Goal: Communication & Community: Answer question/provide support

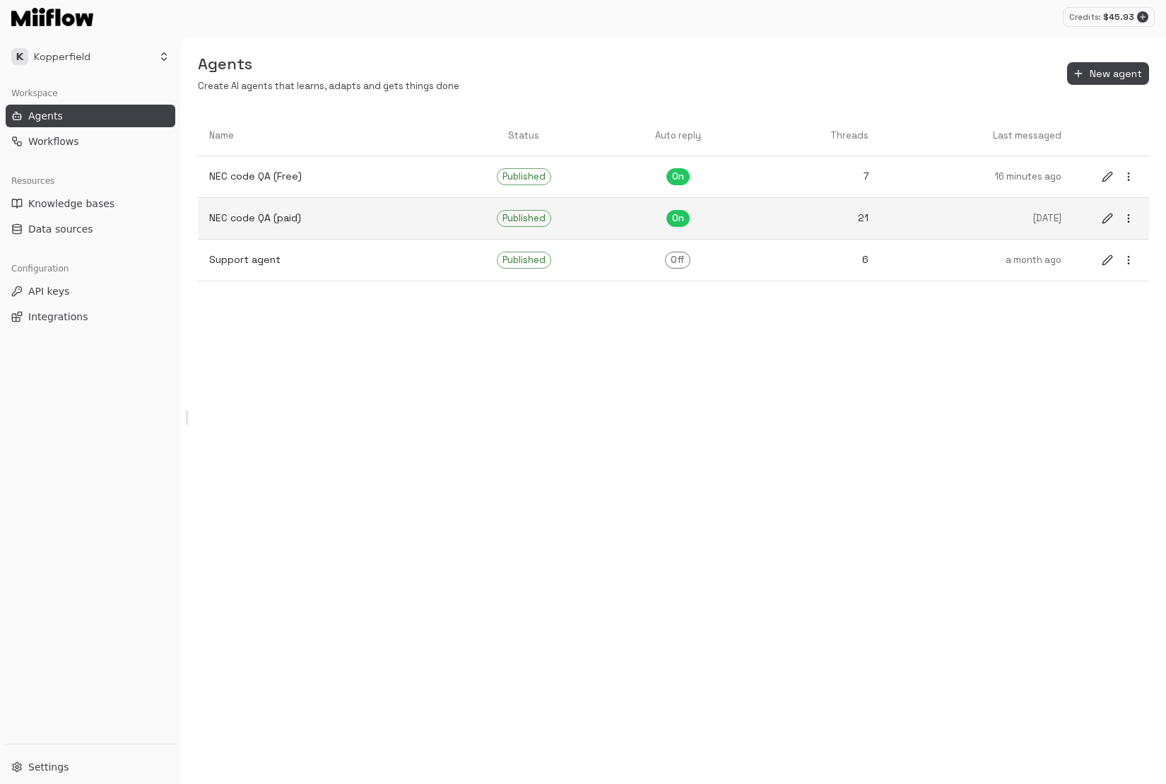
click at [399, 216] on p "NEC code QA (paid)" at bounding box center [320, 218] width 222 height 15
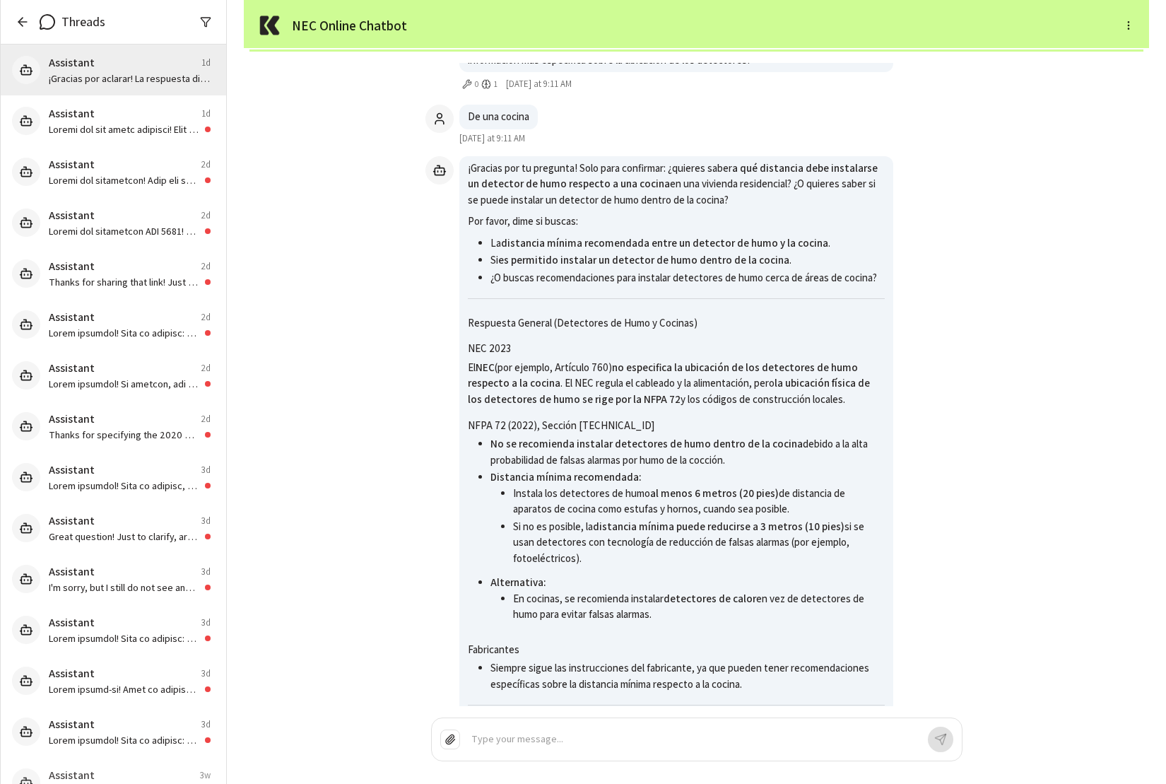
scroll to position [-1335, 0]
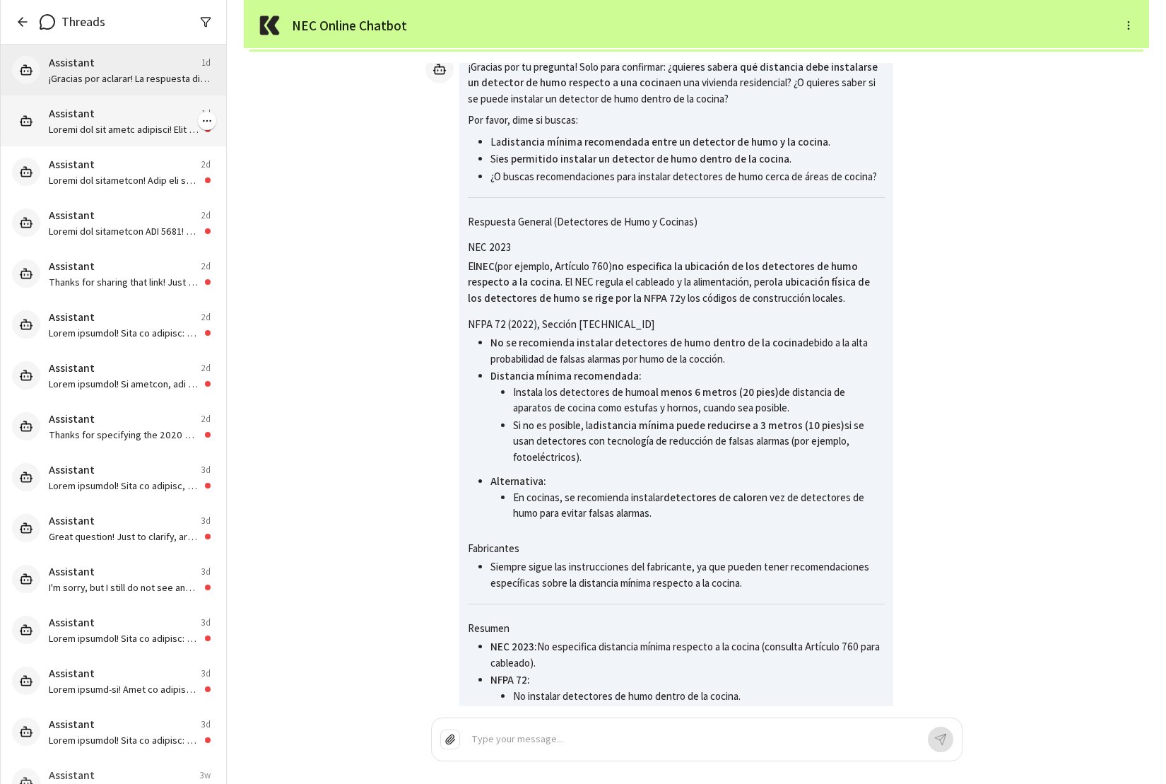
click at [144, 121] on div "Assistant 1d" at bounding box center [130, 113] width 162 height 17
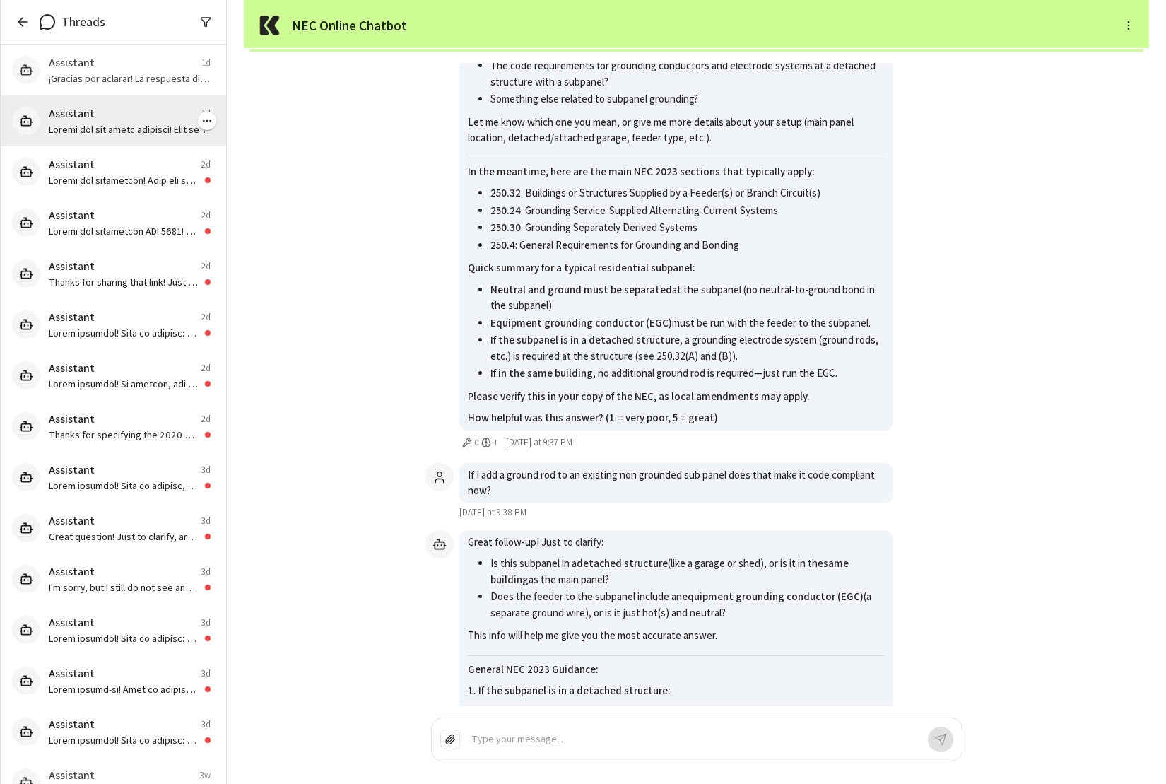
scroll to position [-1554, 0]
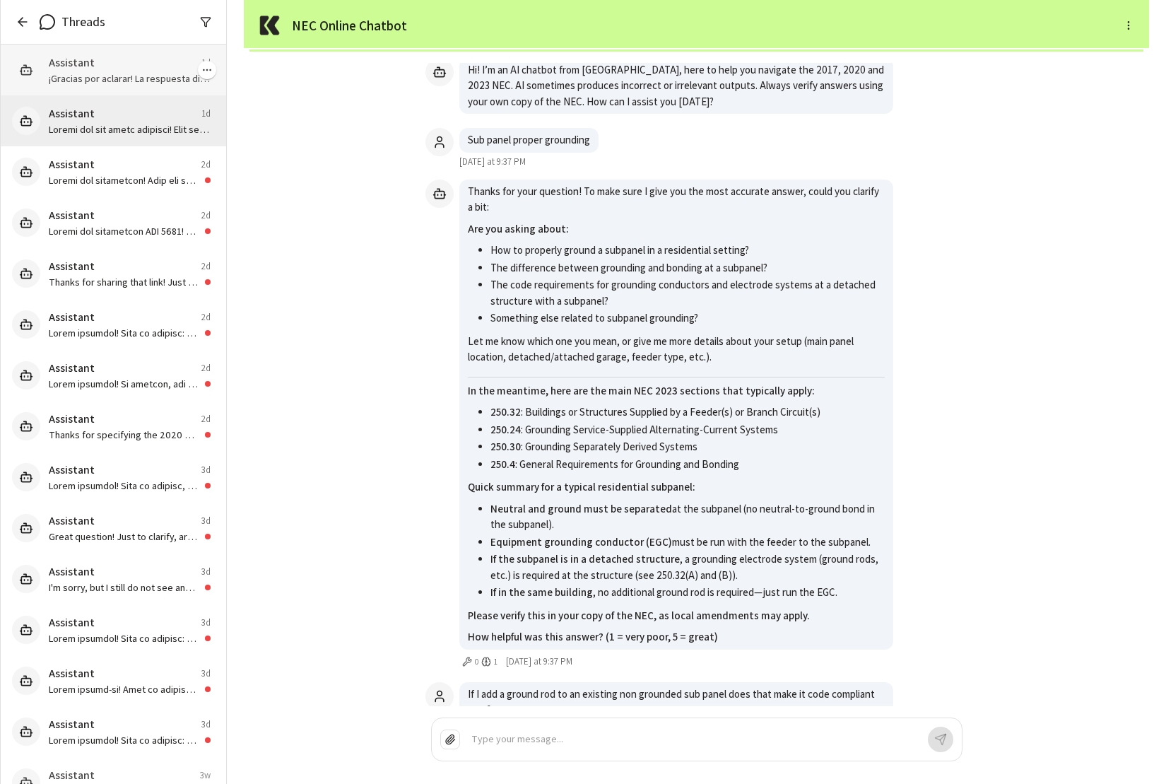
click at [147, 80] on p "¡Gracias por aclarar! La respuesta directa según el **NEC 2023** es: --- ### Ta…" at bounding box center [130, 78] width 162 height 14
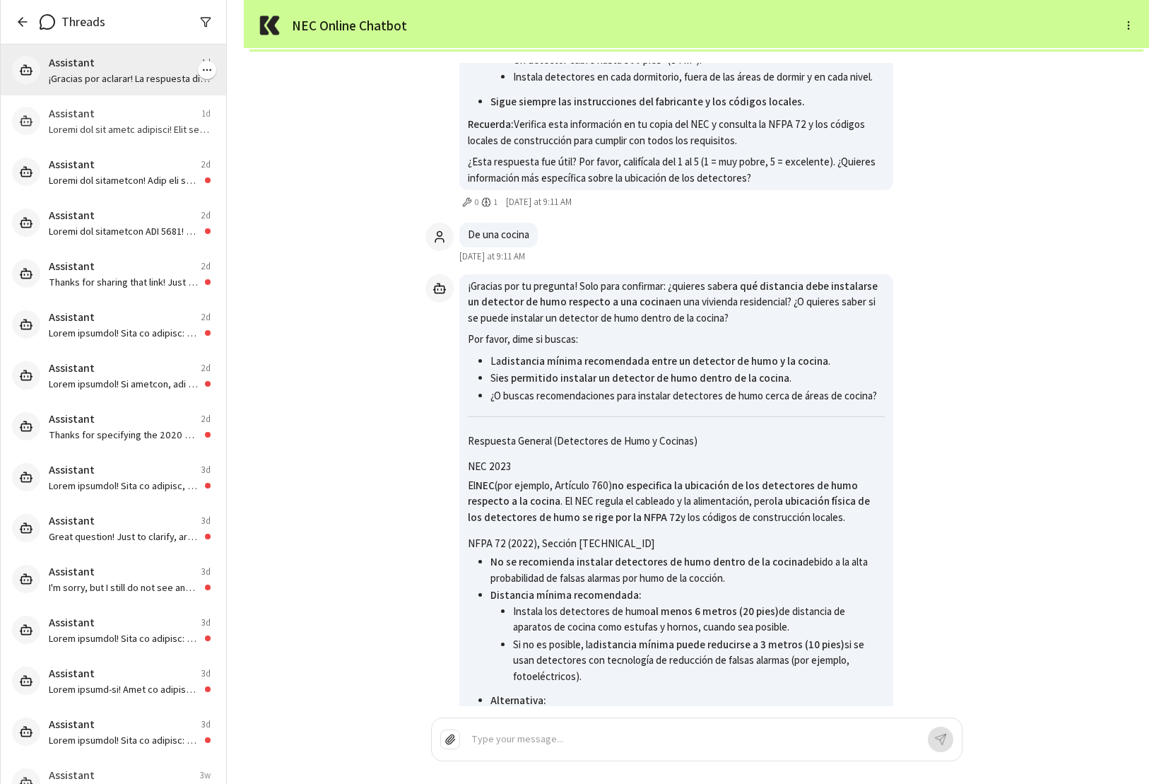
scroll to position [-4162, 0]
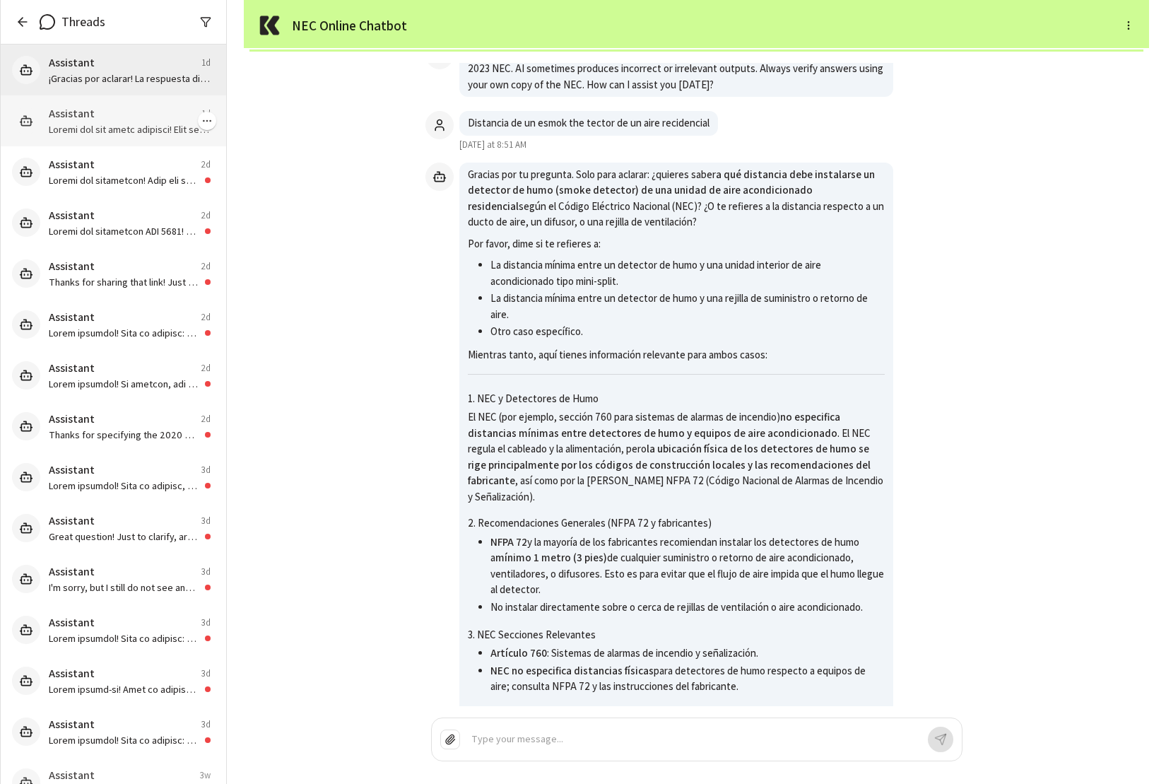
click at [126, 126] on p at bounding box center [130, 129] width 162 height 14
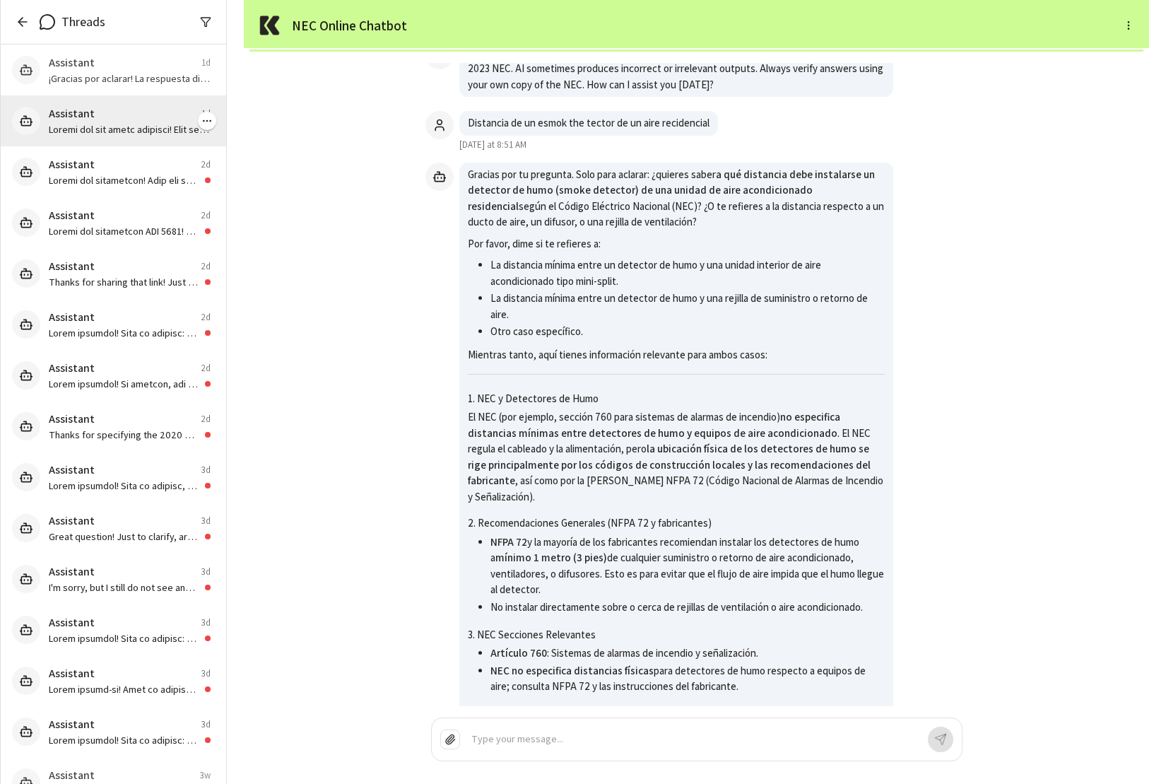
scroll to position [-1554, 0]
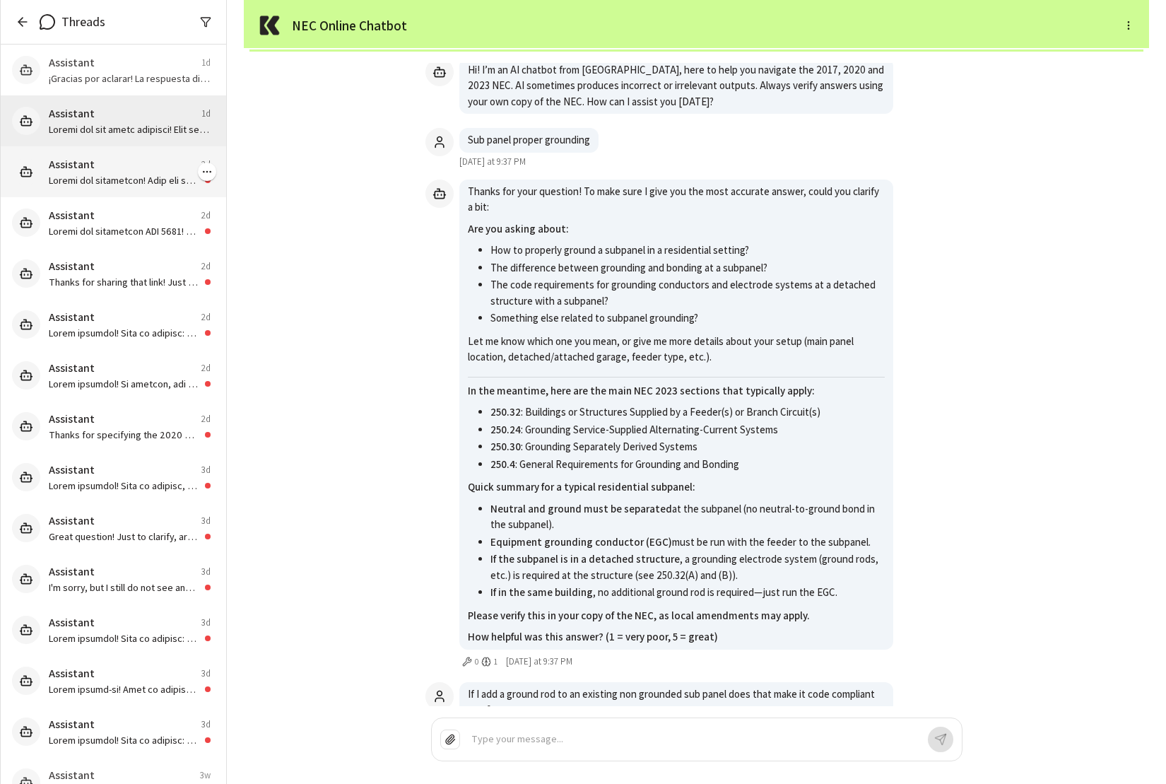
click at [126, 175] on p at bounding box center [124, 180] width 151 height 14
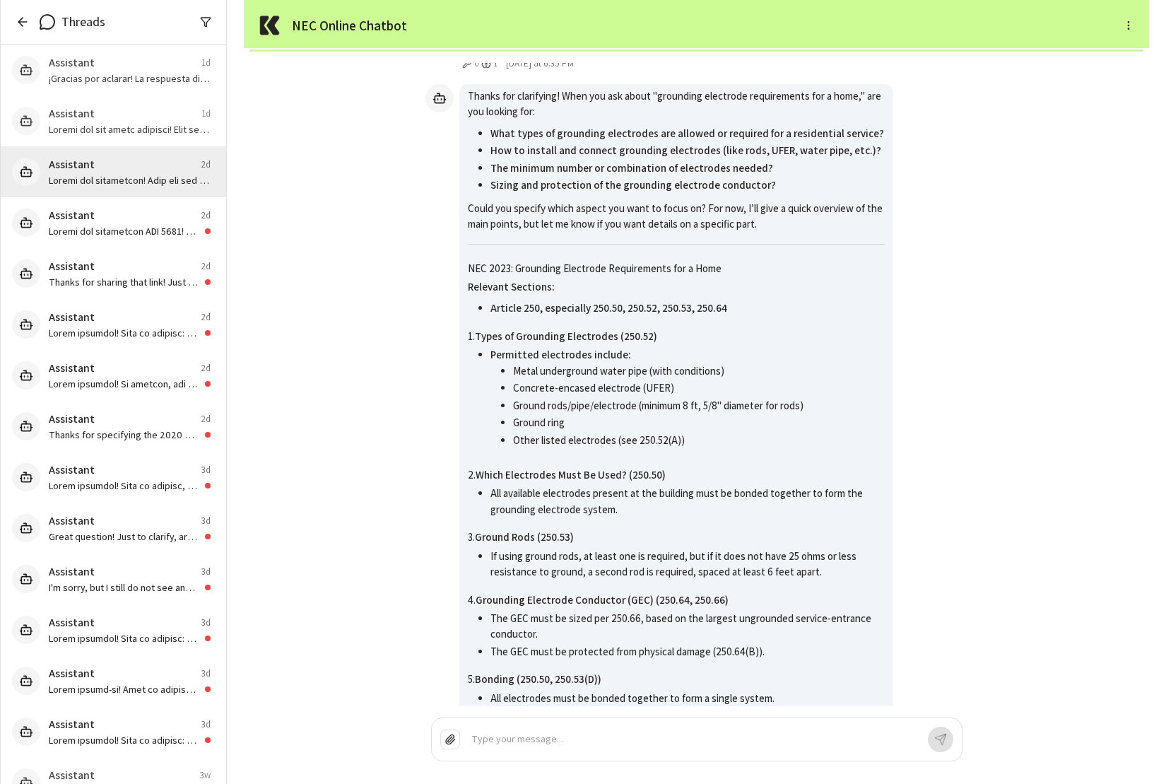
scroll to position [0, 0]
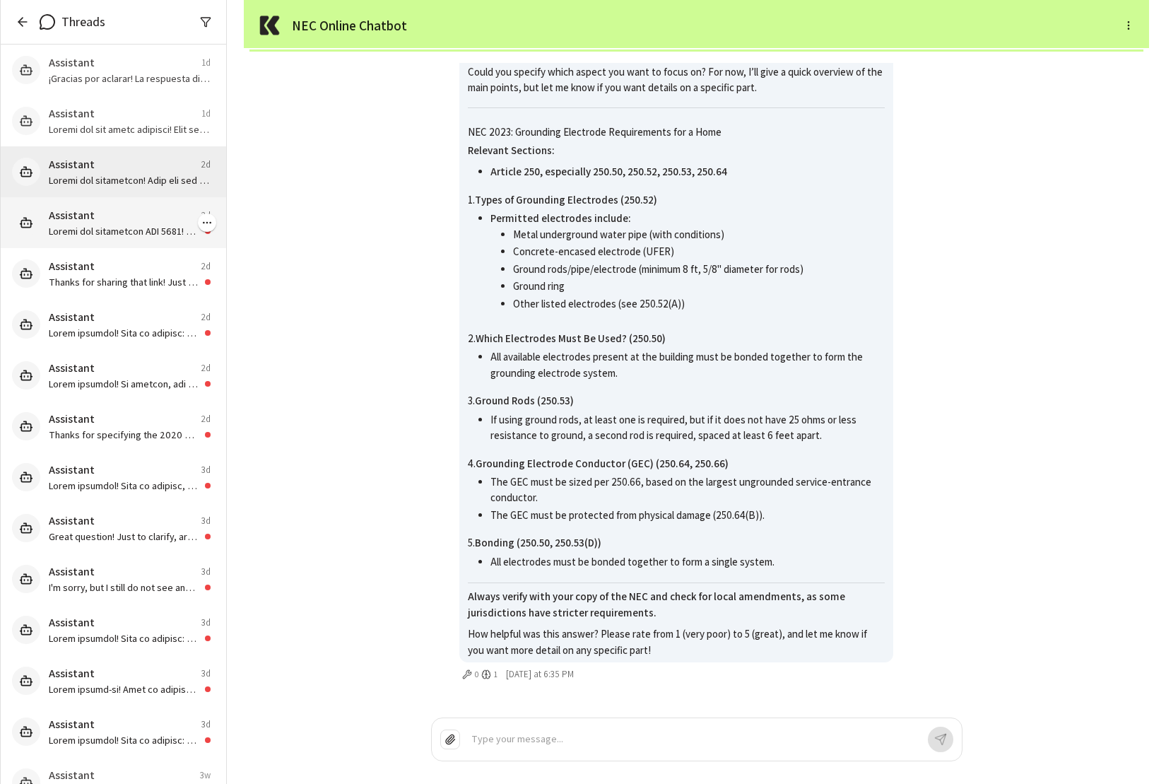
click at [49, 235] on p at bounding box center [124, 231] width 151 height 14
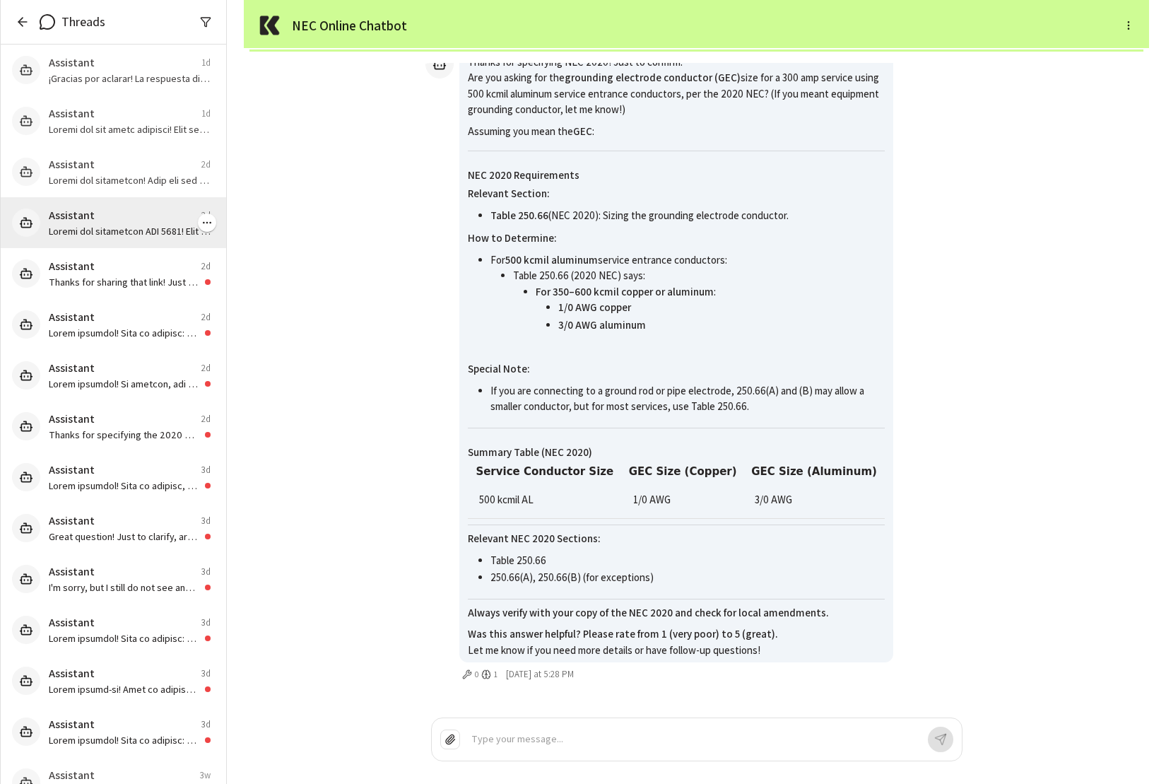
click at [91, 228] on p at bounding box center [130, 231] width 162 height 14
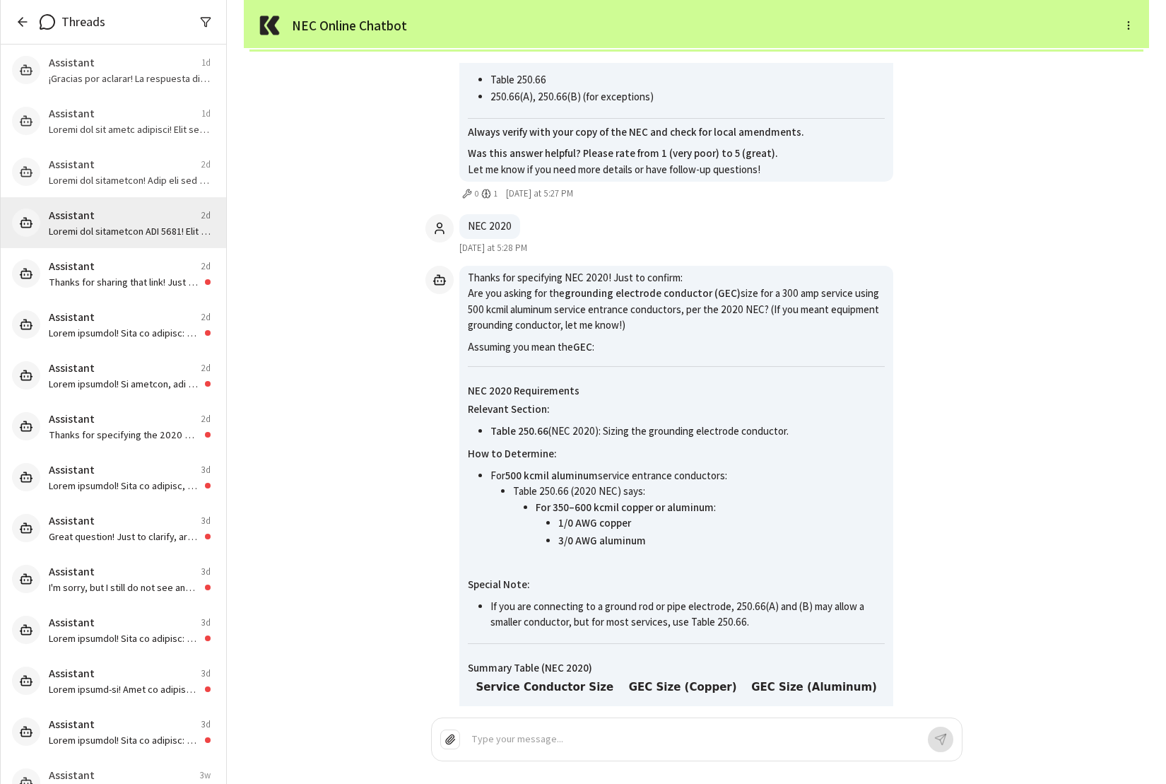
scroll to position [-531, 0]
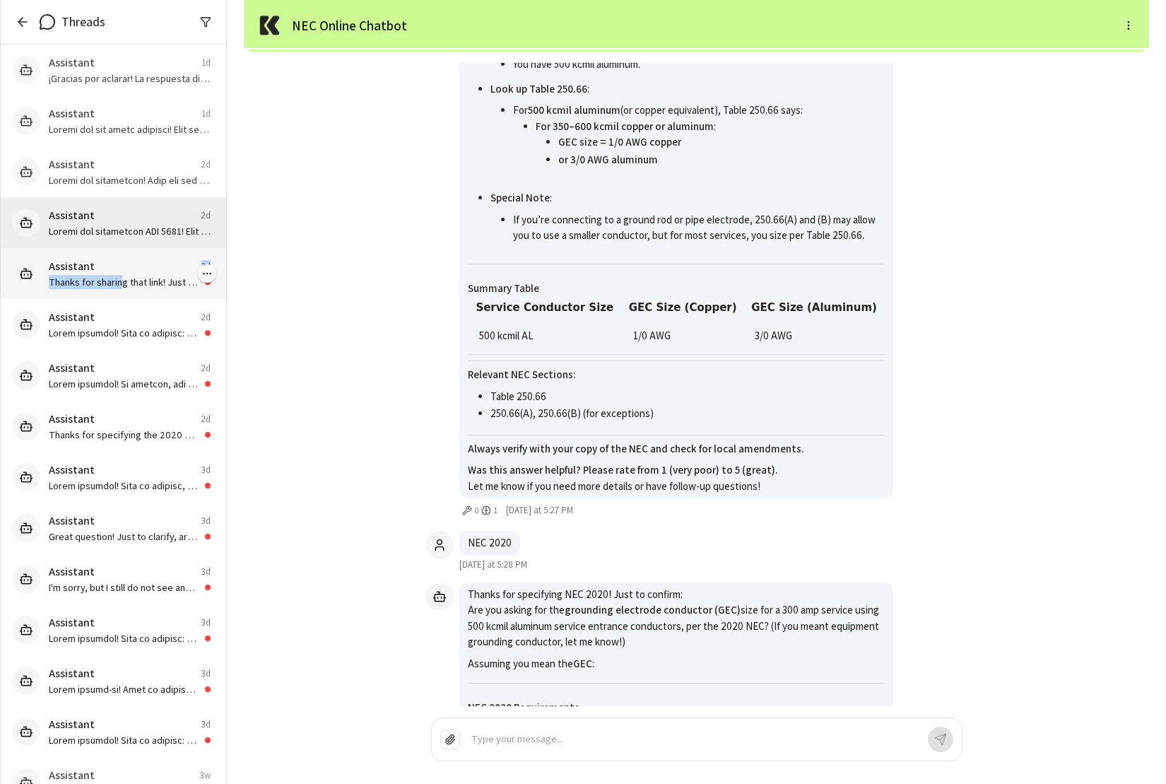
click at [118, 275] on div "Assistant 2d Thanks for sharing that link! Just to clarify, are you asking how …" at bounding box center [130, 273] width 162 height 31
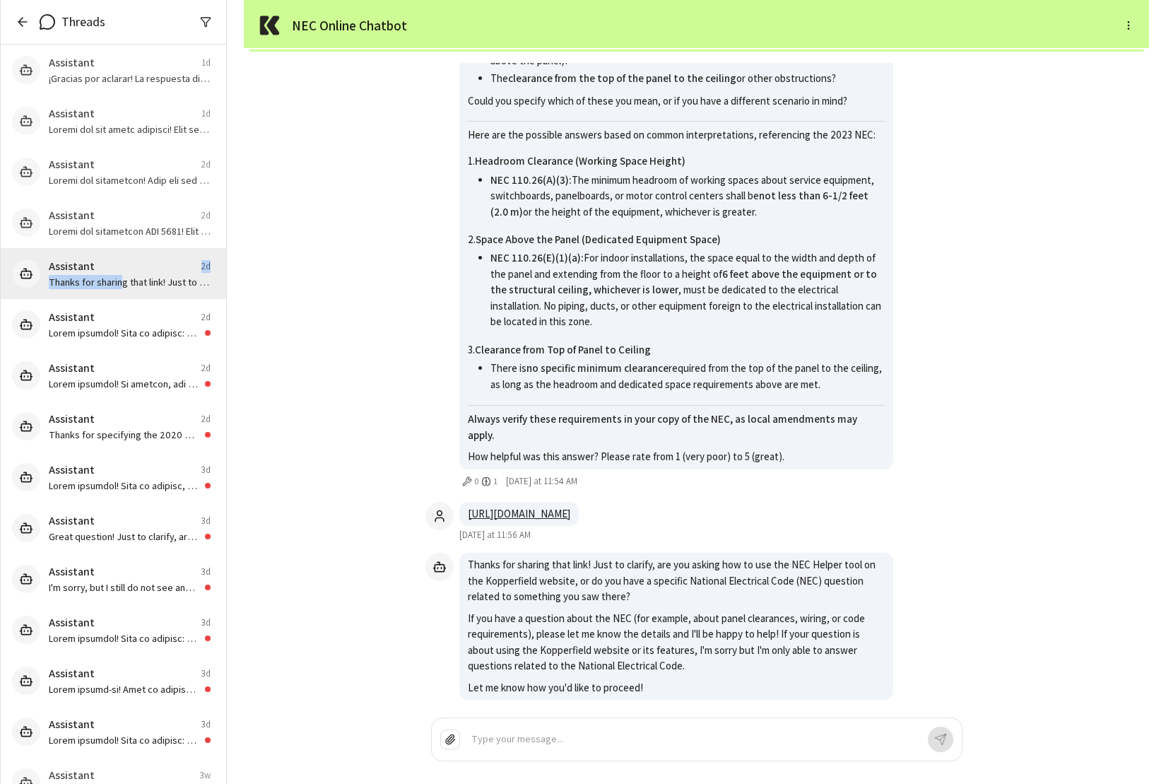
scroll to position [-36, 0]
click at [103, 327] on p at bounding box center [124, 333] width 151 height 14
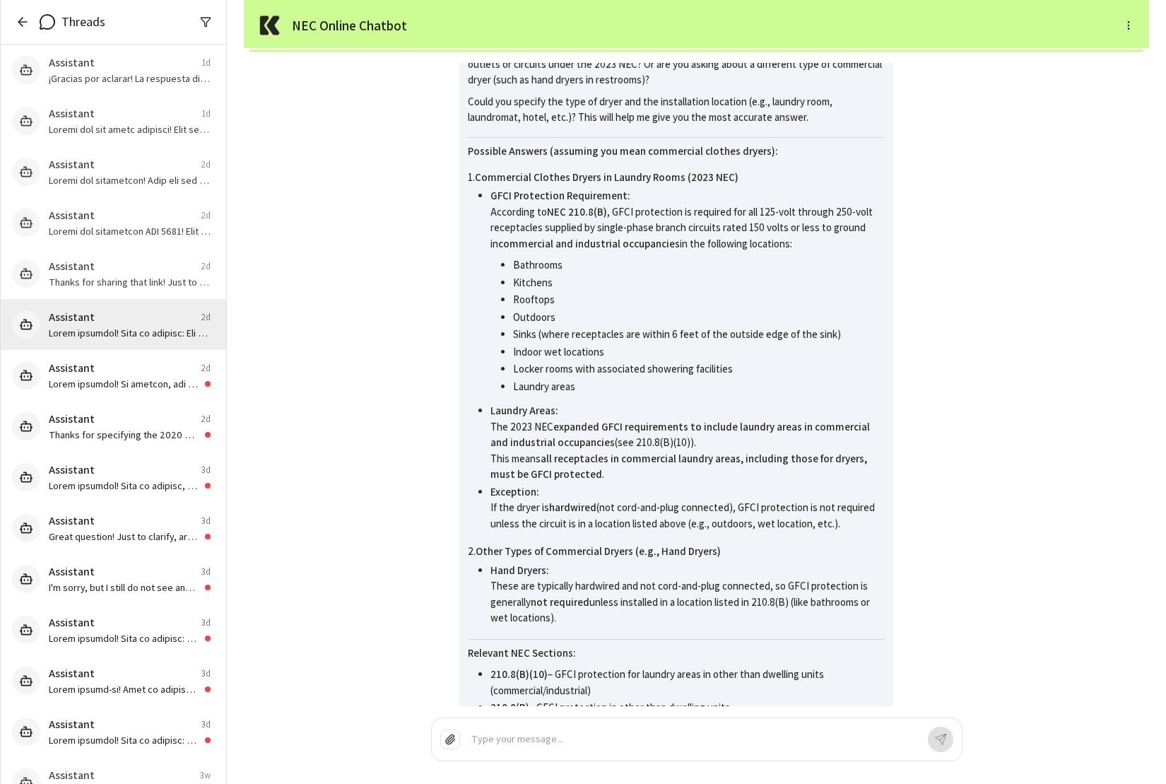
scroll to position [0, 0]
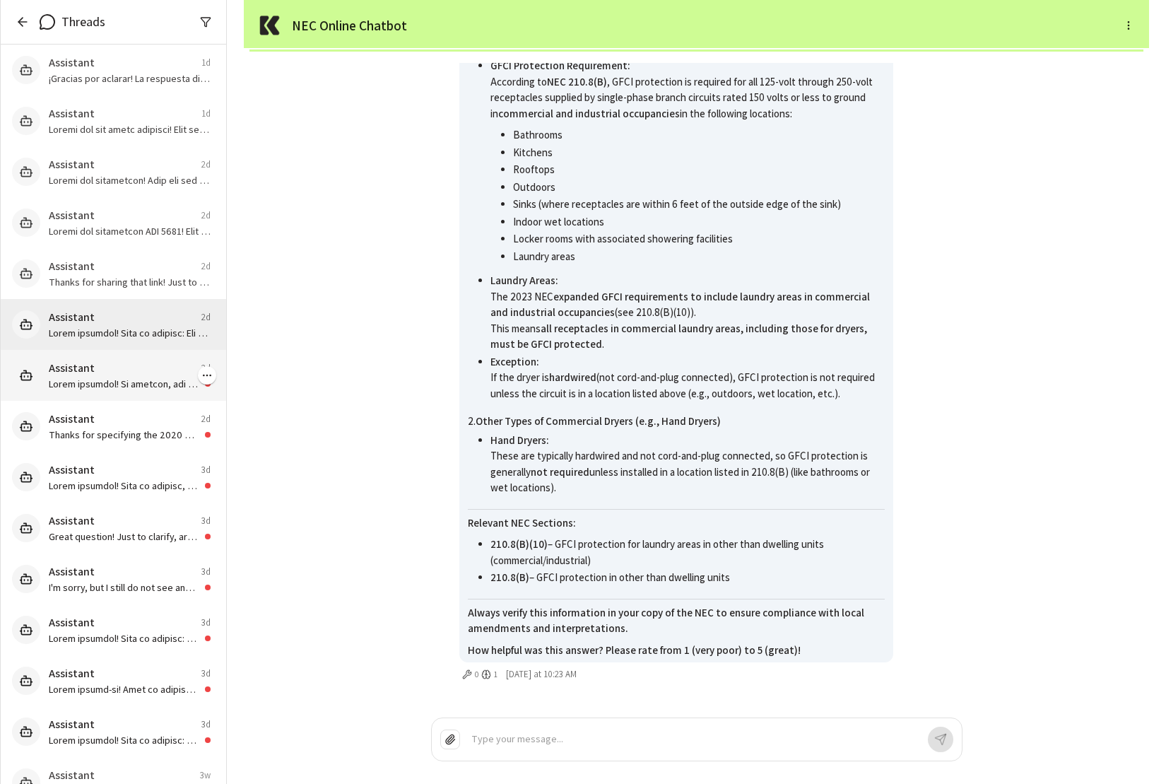
click at [117, 372] on div "Assistant 2d" at bounding box center [130, 368] width 162 height 17
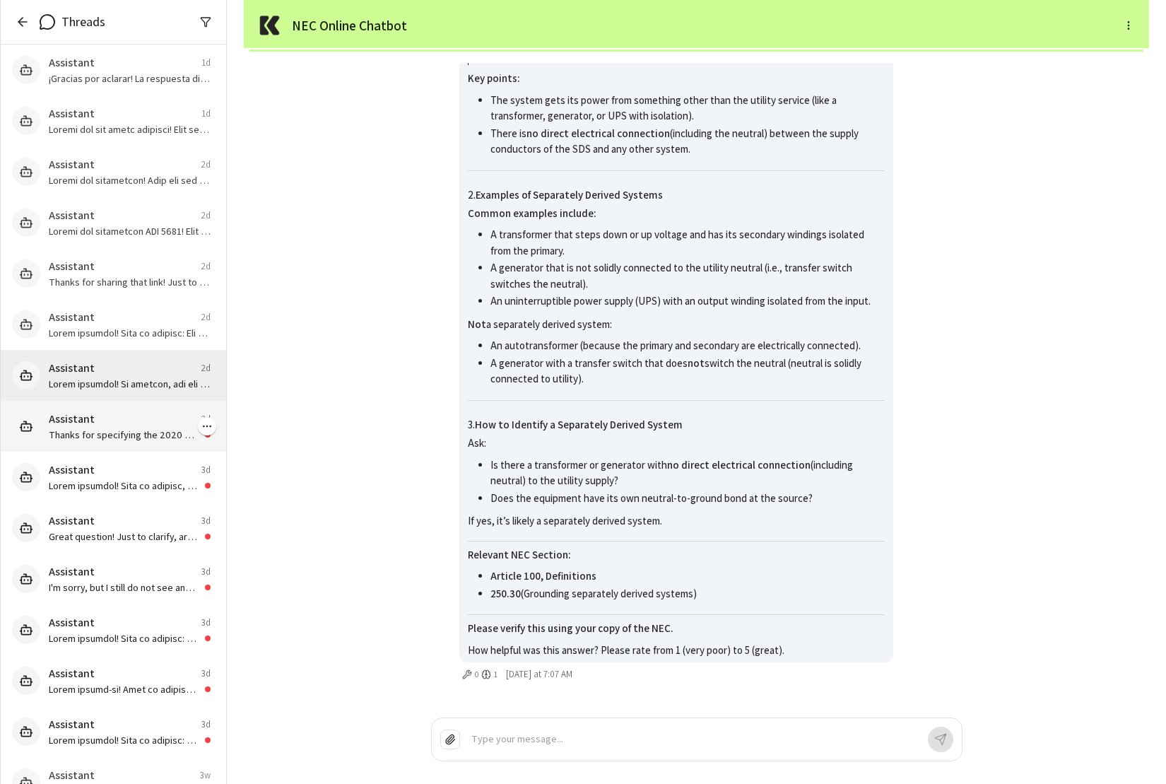
click at [100, 425] on div "Assistant 2d" at bounding box center [130, 419] width 162 height 17
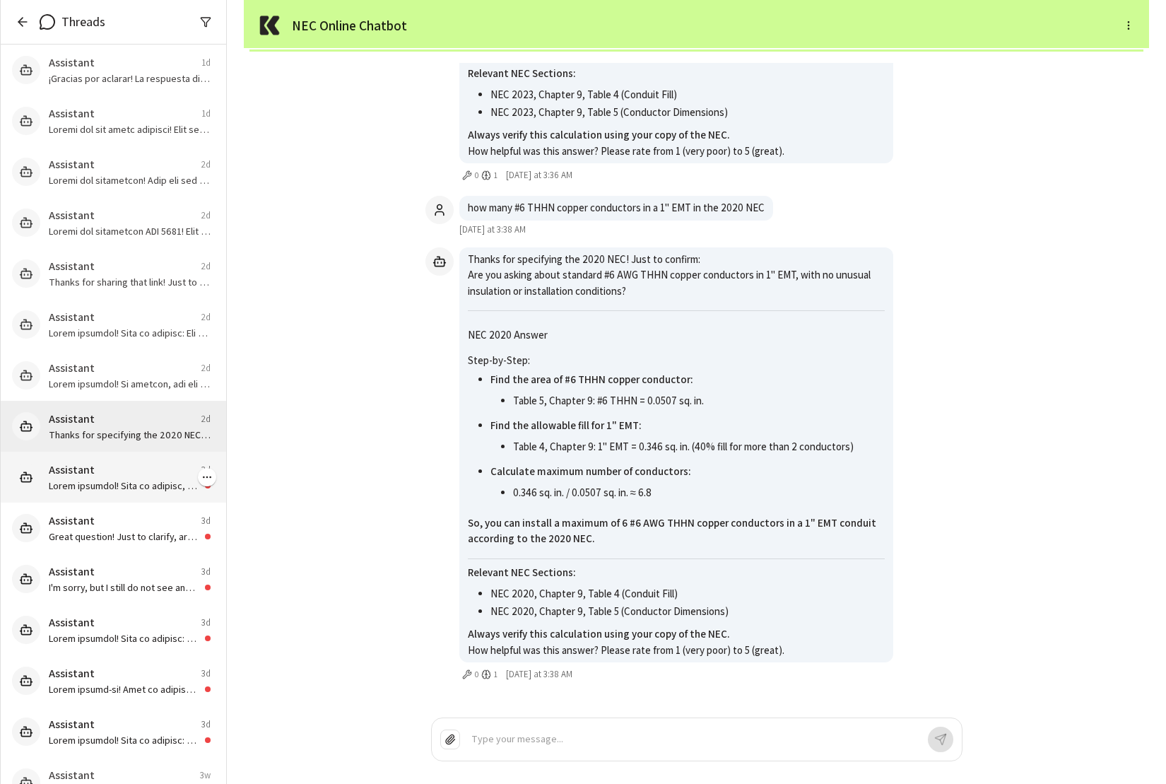
click at [100, 465] on div "Assistant 3d" at bounding box center [130, 469] width 162 height 17
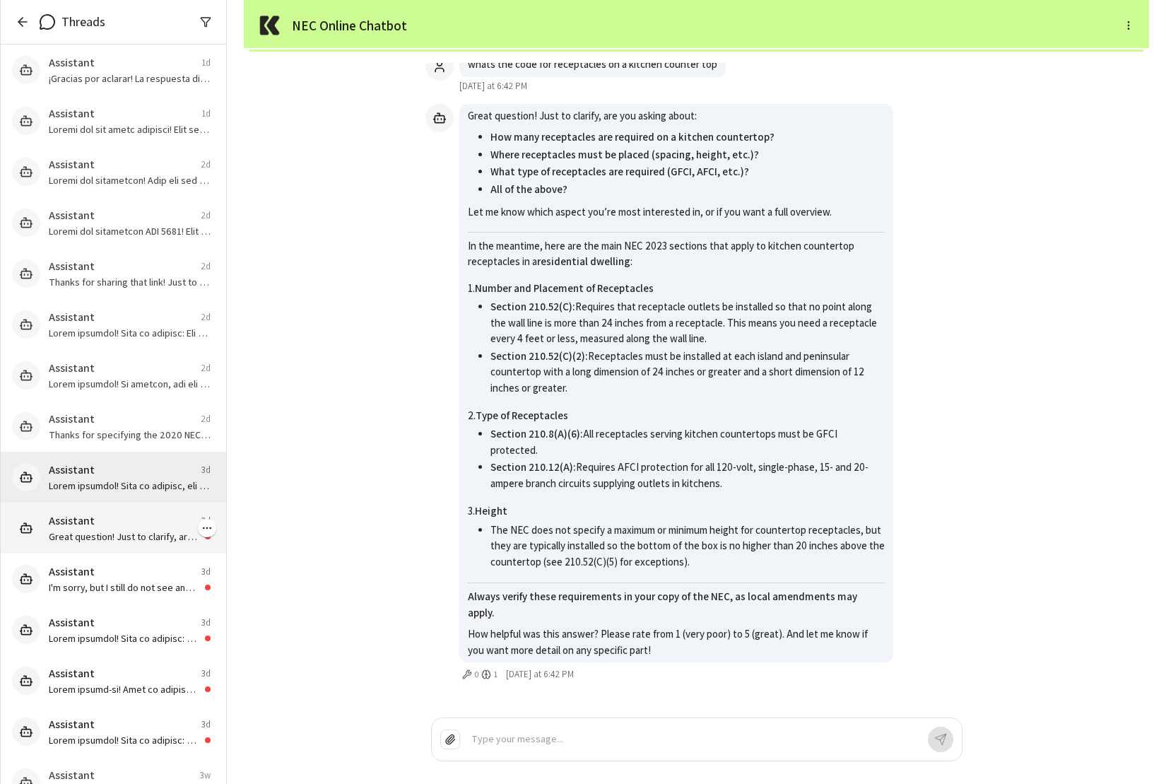
click at [103, 516] on div "Assistant 3d" at bounding box center [130, 520] width 162 height 17
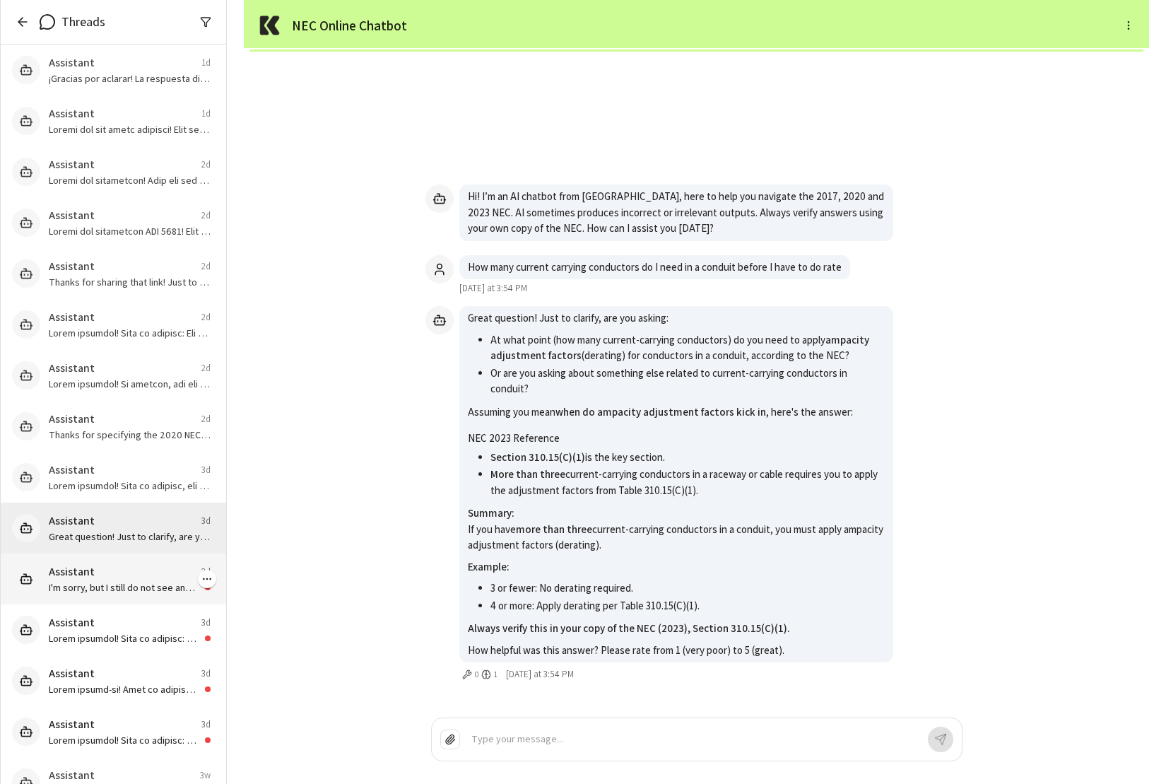
click at [82, 571] on p "Assistant" at bounding box center [72, 571] width 46 height 17
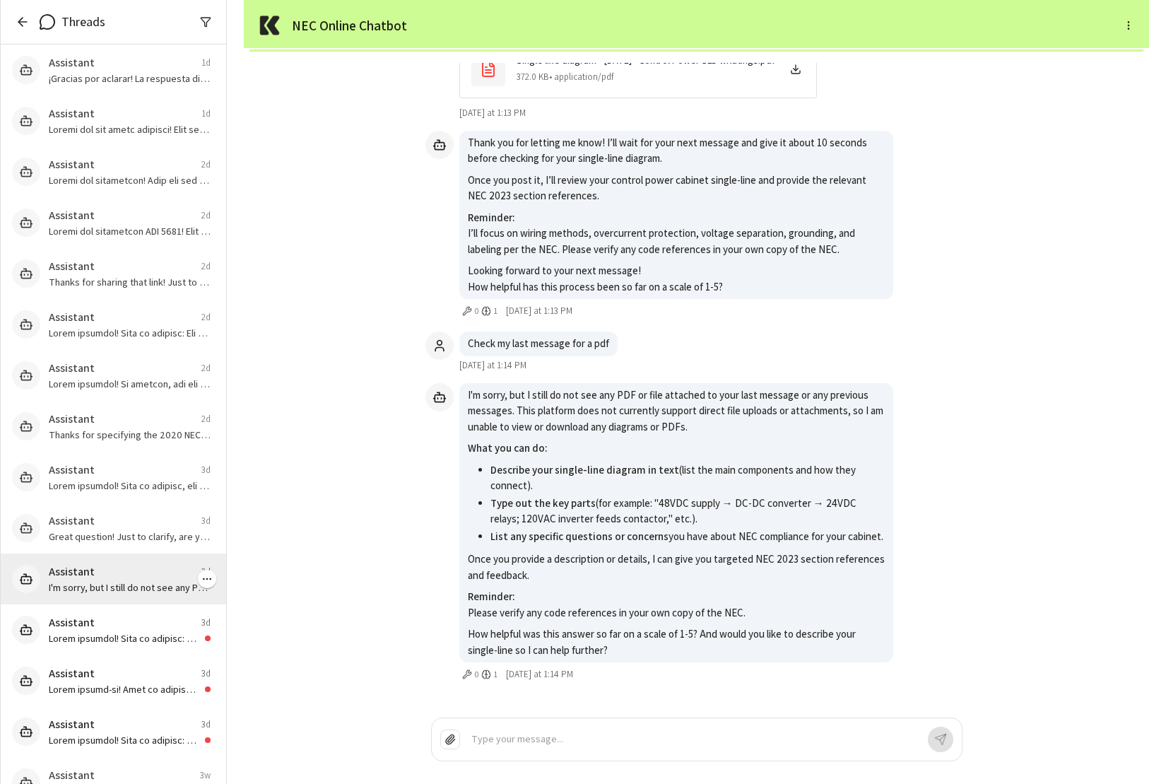
click at [99, 590] on p "I'm sorry, but I still do not see any PDF or file attached to your last message…" at bounding box center [130, 587] width 162 height 14
click at [97, 629] on div "Assistant 3d" at bounding box center [130, 622] width 162 height 17
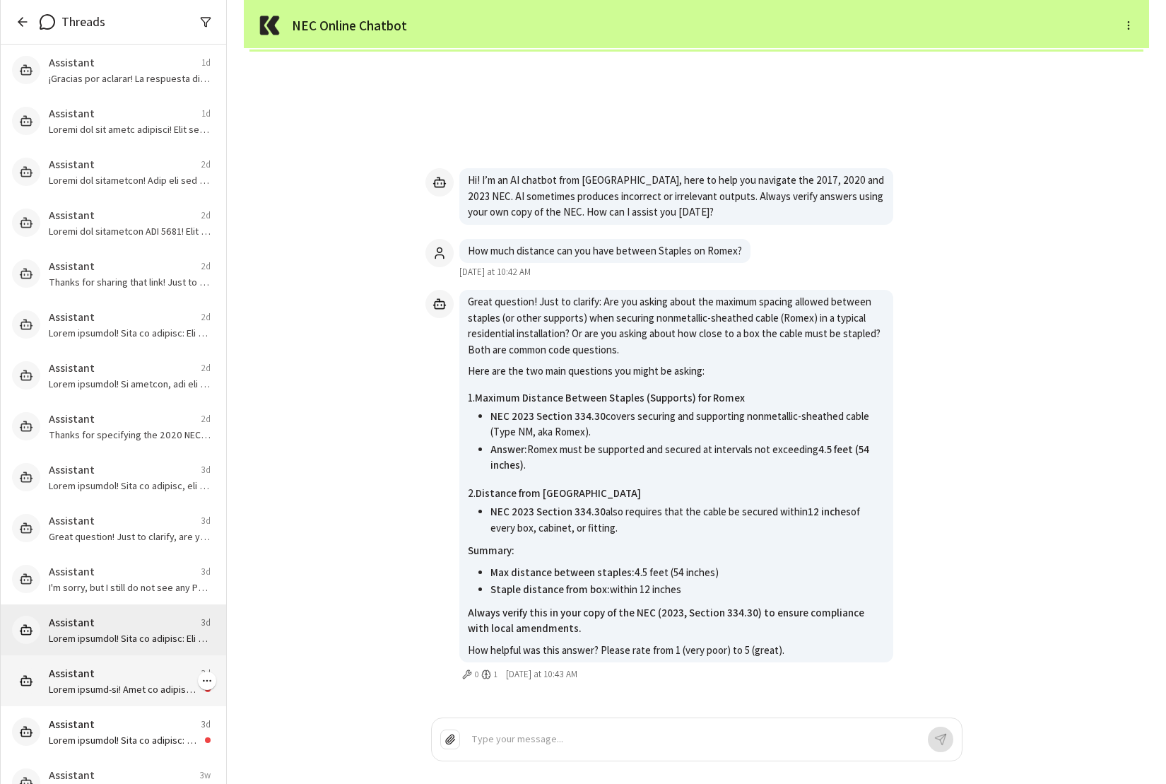
click at [103, 668] on div "Assistant 3d" at bounding box center [130, 673] width 162 height 17
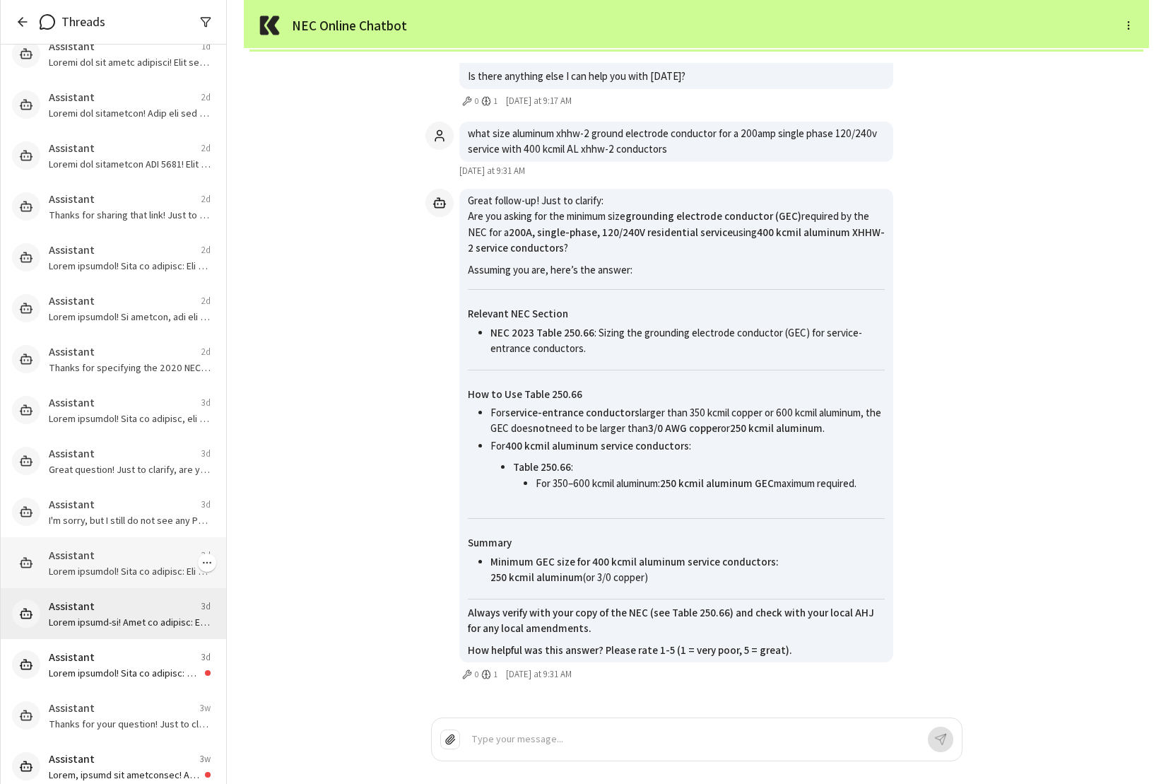
scroll to position [81, 0]
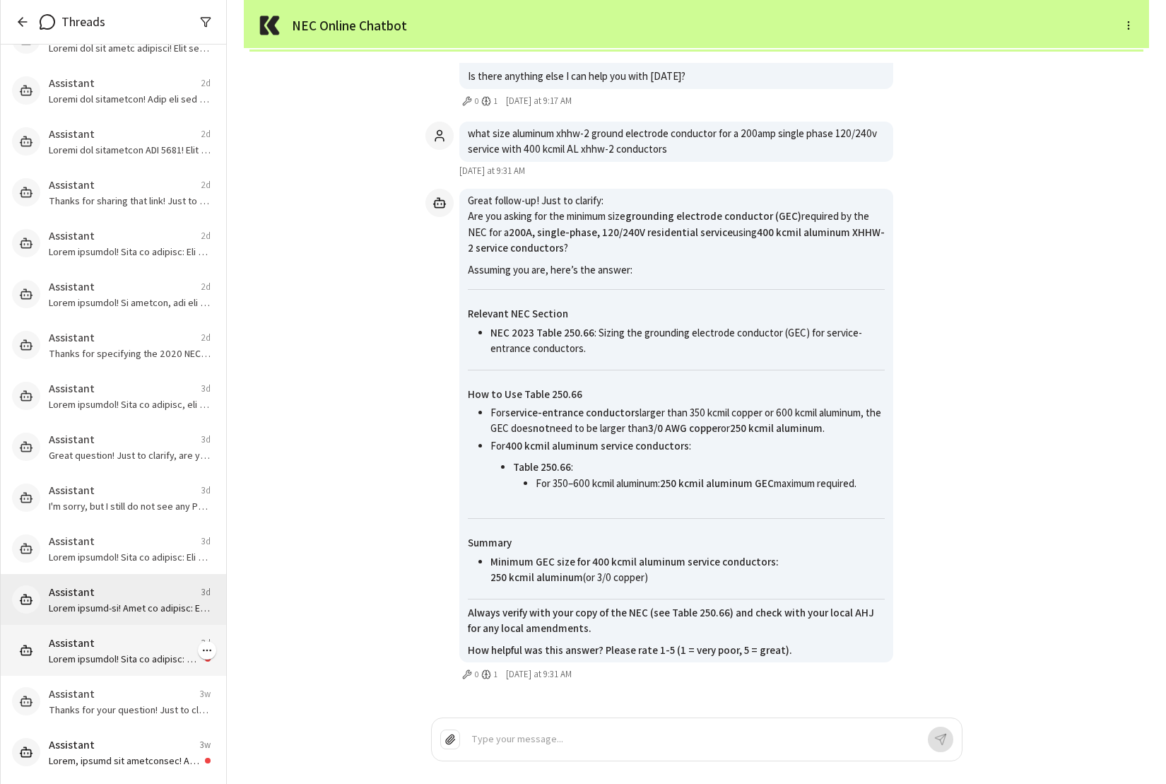
click at [116, 664] on p at bounding box center [124, 658] width 151 height 14
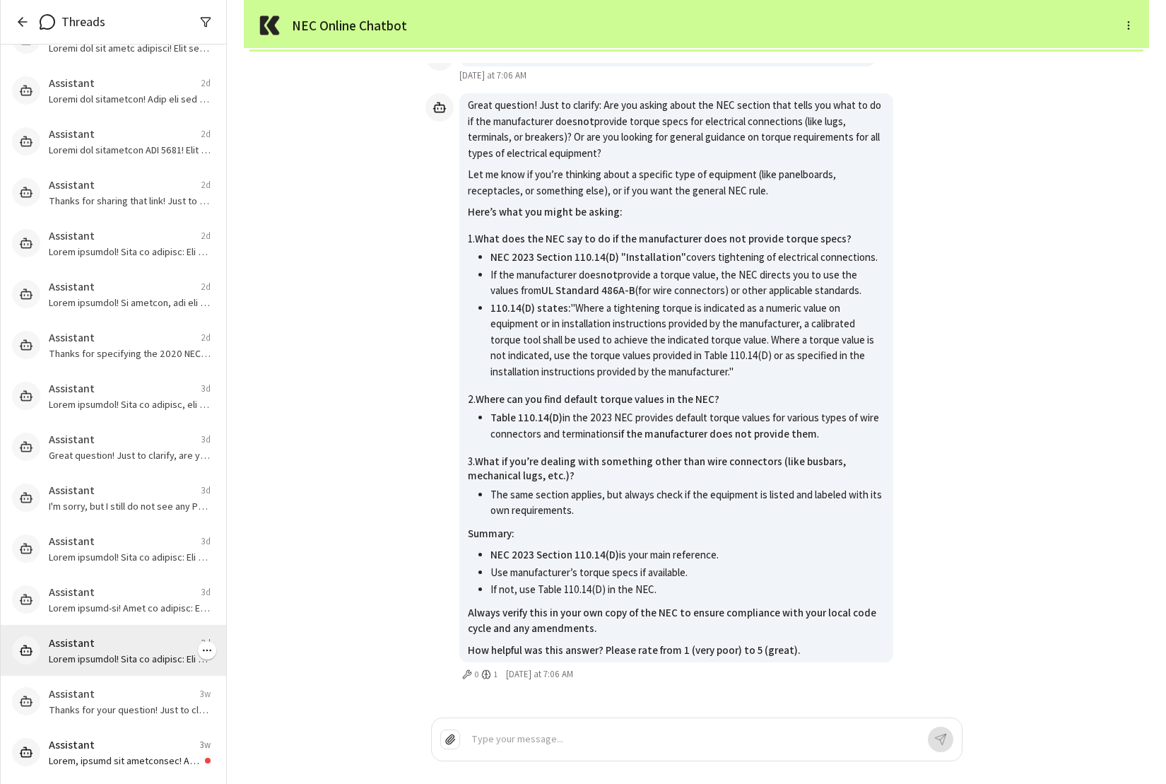
scroll to position [0, 0]
click at [102, 695] on div "Assistant 3w" at bounding box center [130, 693] width 162 height 17
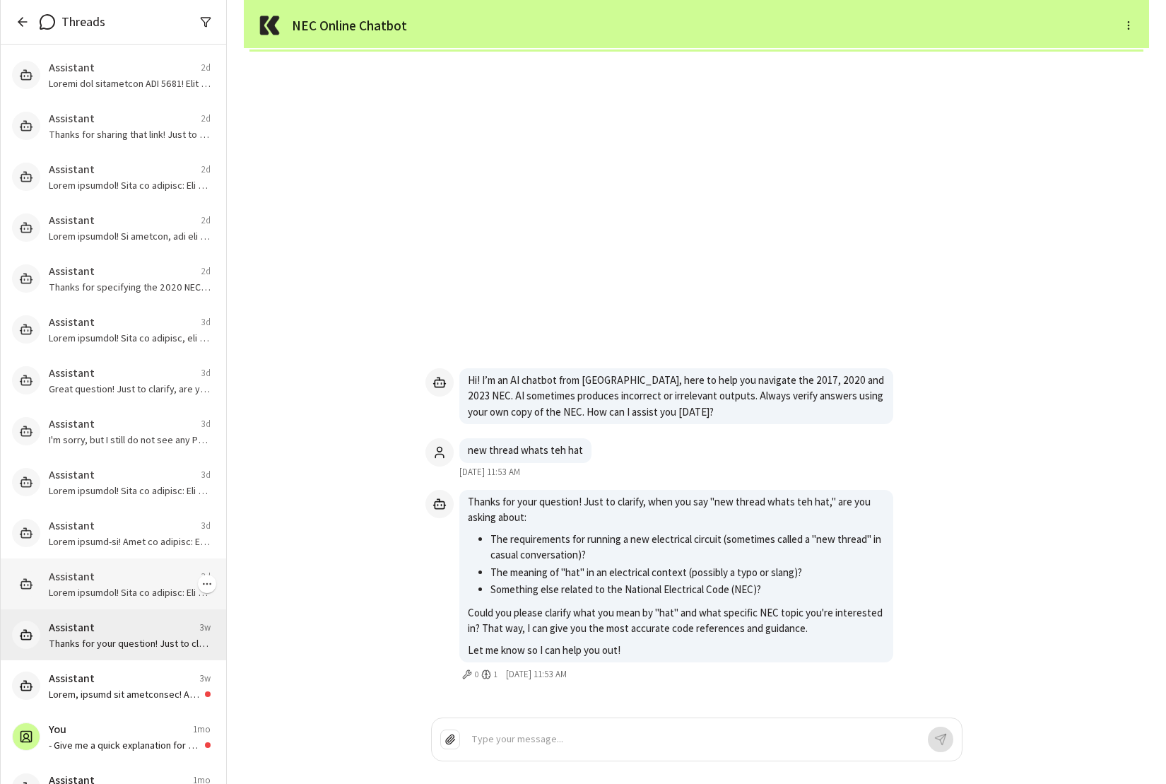
scroll to position [199, 0]
click at [109, 639] on p at bounding box center [124, 643] width 151 height 14
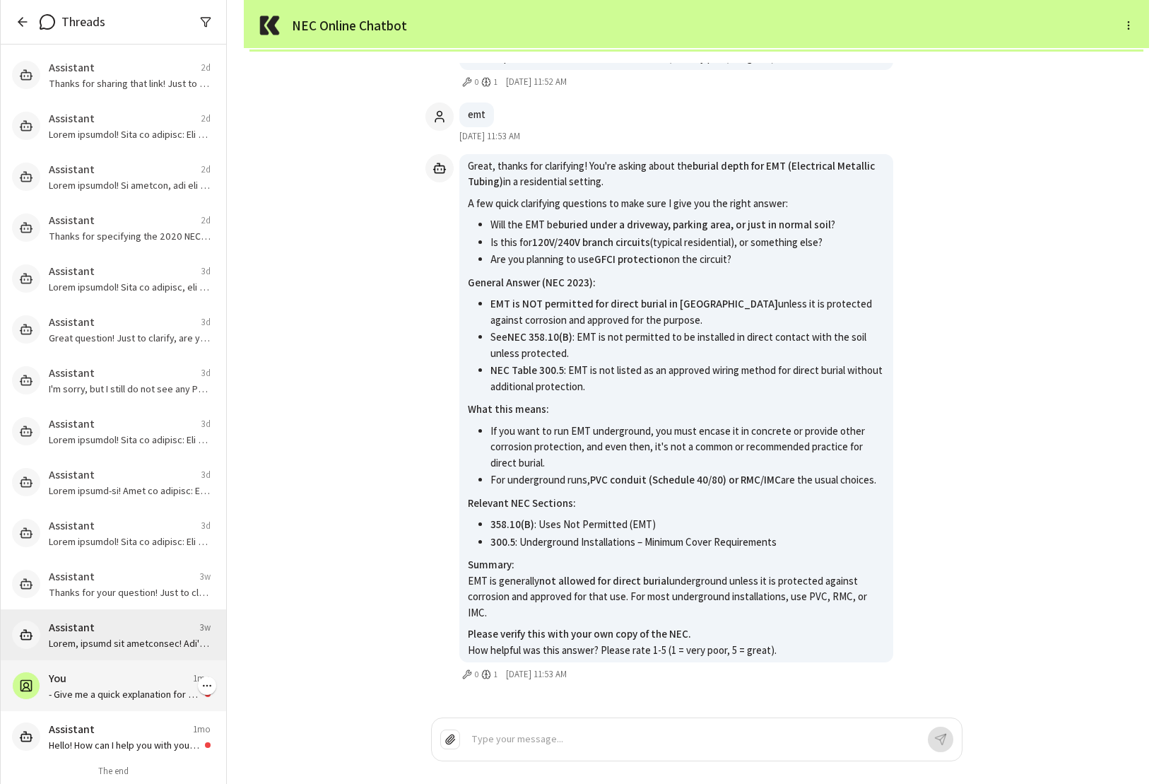
click at [107, 684] on div "You 1mo" at bounding box center [130, 678] width 162 height 17
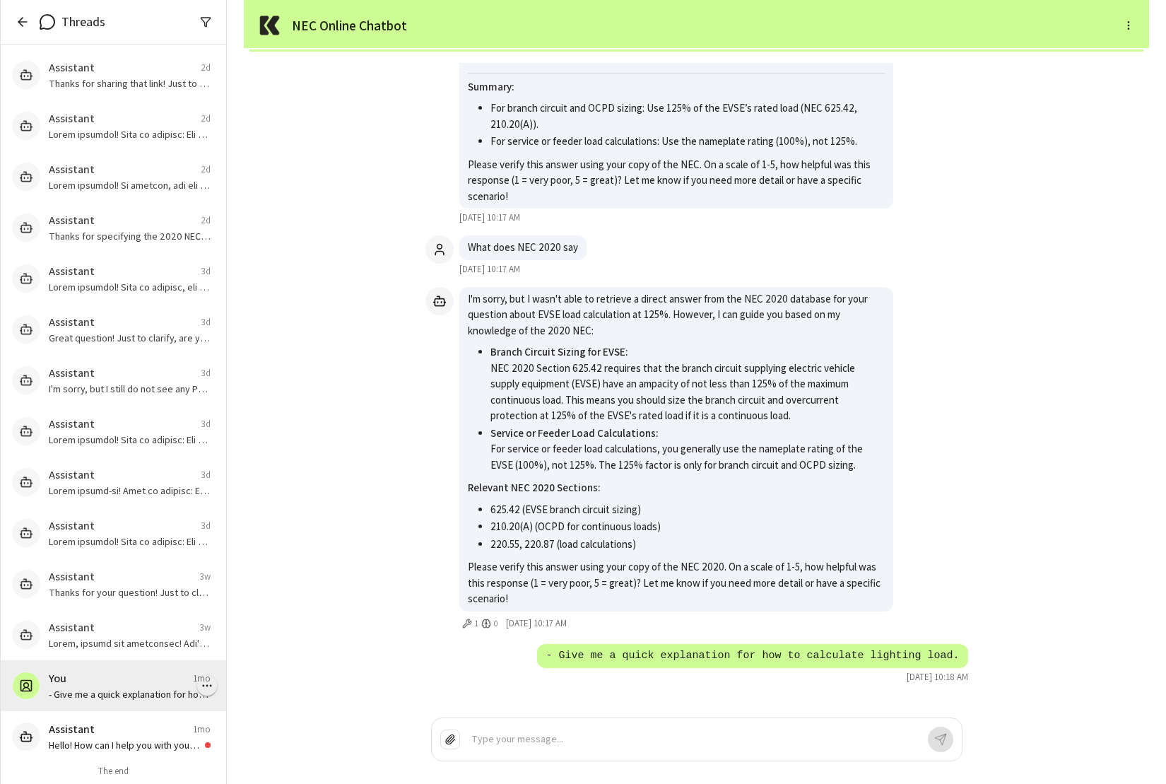
click at [208, 685] on icon "button" at bounding box center [207, 685] width 13 height 13
click at [170, 712] on li "Archive" at bounding box center [164, 712] width 106 height 23
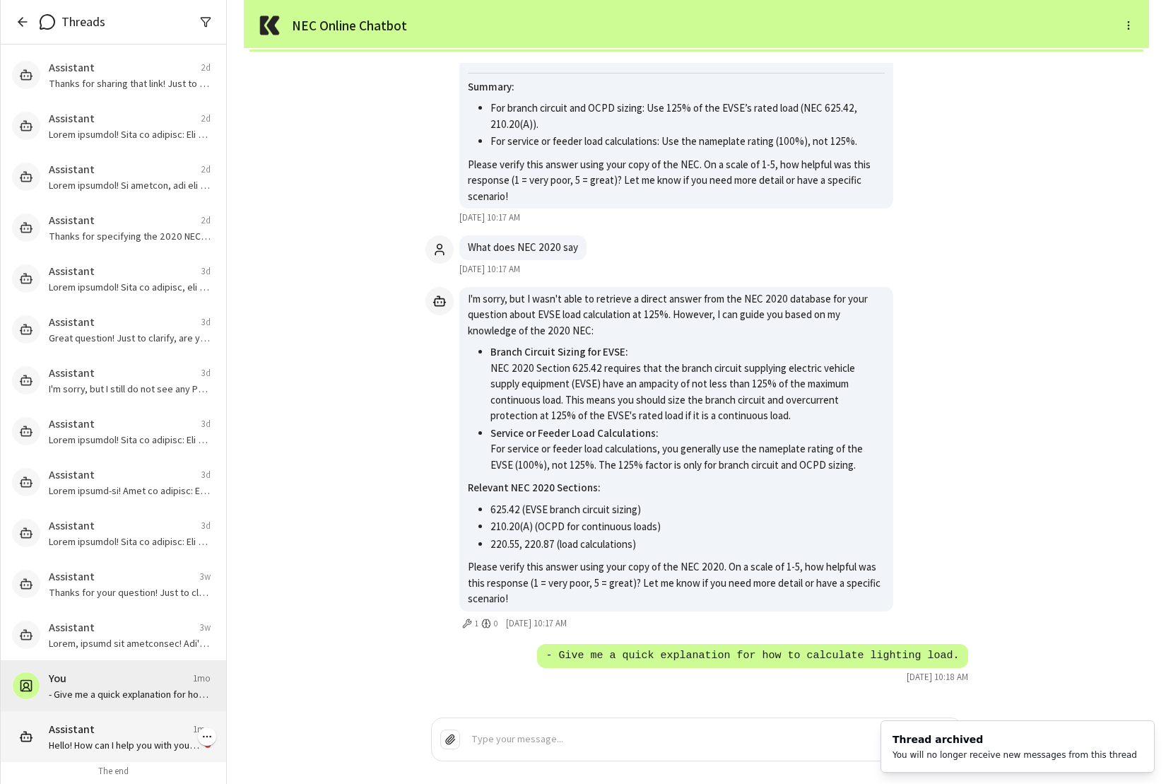
click at [106, 743] on p "Hello! How can I help you with your National Electrical Code (NEC) questions [D…" at bounding box center [124, 745] width 151 height 14
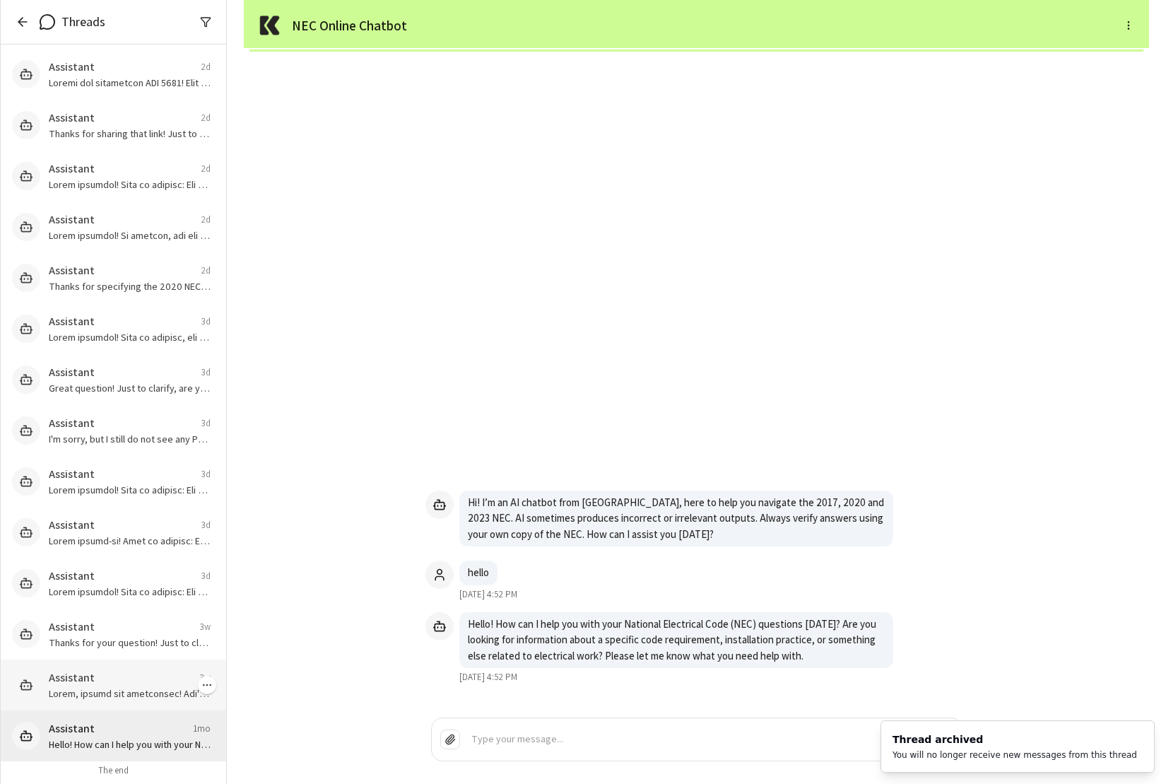
scroll to position [148, 0]
click at [19, 27] on icon "button" at bounding box center [23, 22] width 14 height 14
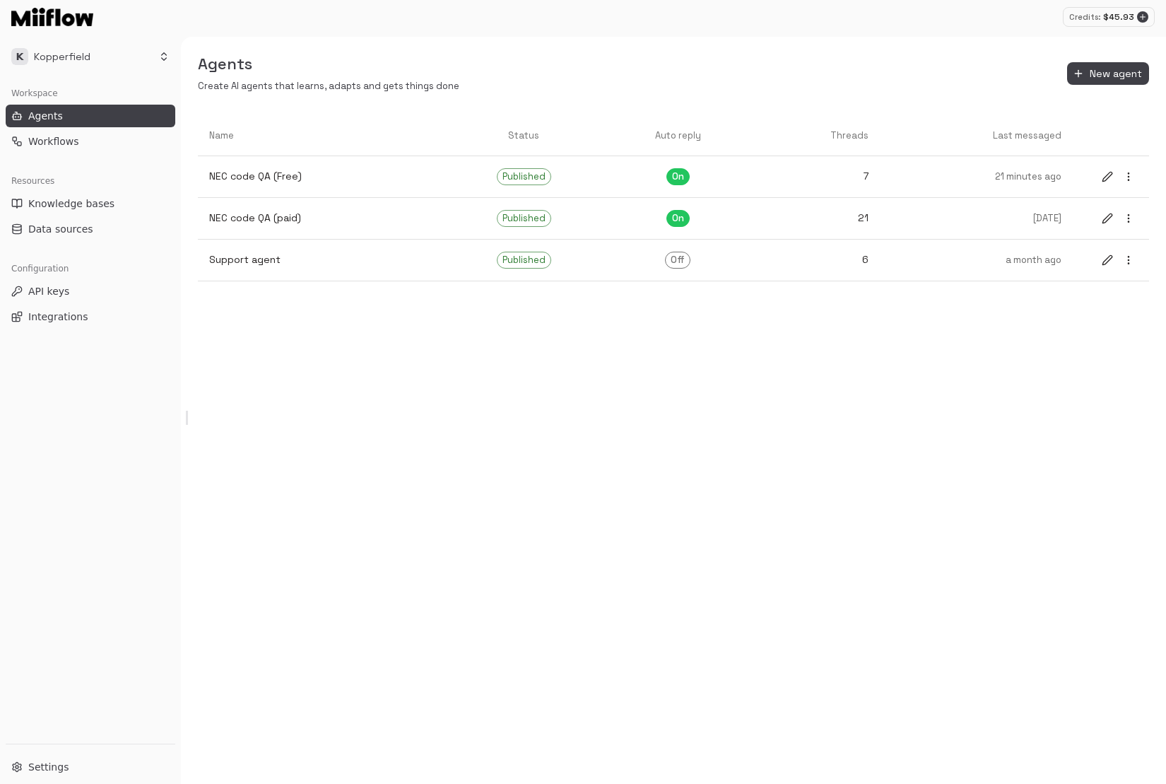
click at [473, 360] on div "Agents Create AI agents that learns, adapts and gets things done New agent Name…" at bounding box center [673, 410] width 985 height 747
